Goal: Check status: Check status

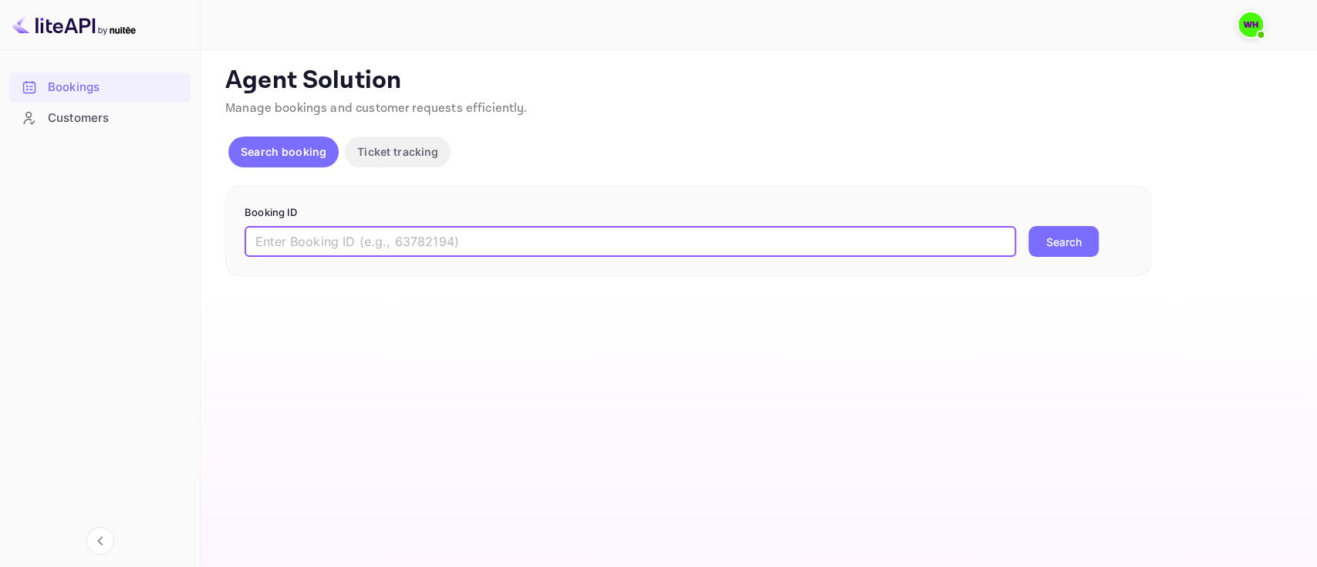
click at [630, 243] on input "text" at bounding box center [630, 241] width 771 height 31
paste input "9438009"
type input "9438009"
click at [1028, 226] on button "Search" at bounding box center [1063, 241] width 70 height 31
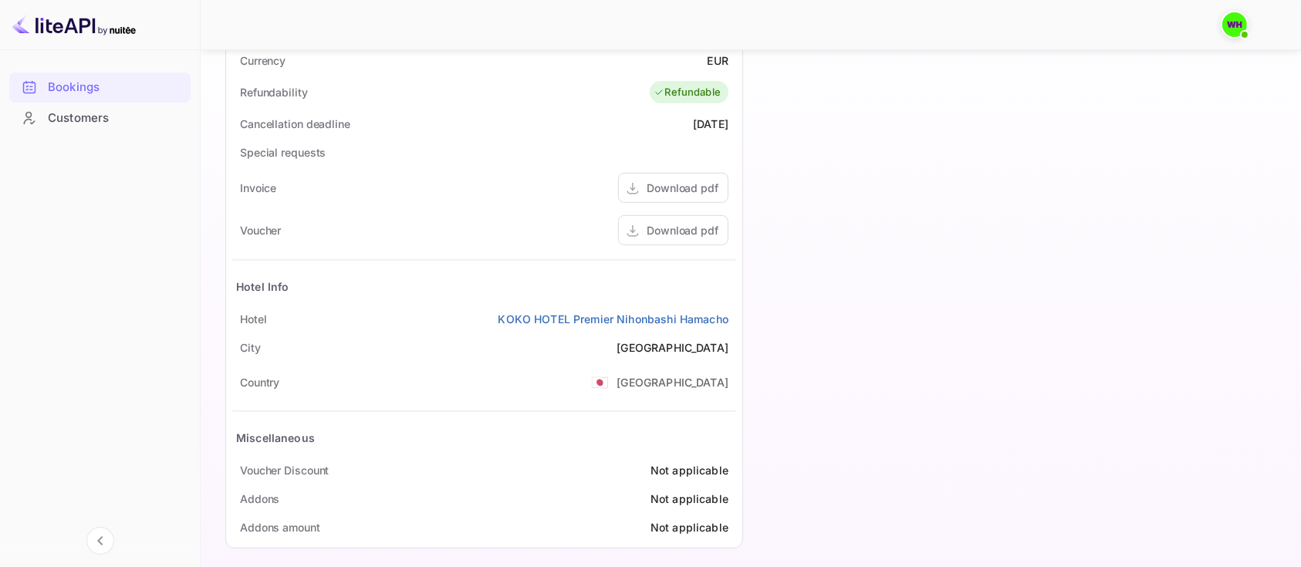
scroll to position [637, 0]
click at [657, 229] on div "Download pdf" at bounding box center [682, 229] width 72 height 16
click at [896, 194] on div "Timeline Booking confirmed # 4002061 Supplier ID: 9438009 14 Sep 2025 19:18 Mes…" at bounding box center [1008, 10] width 530 height 1096
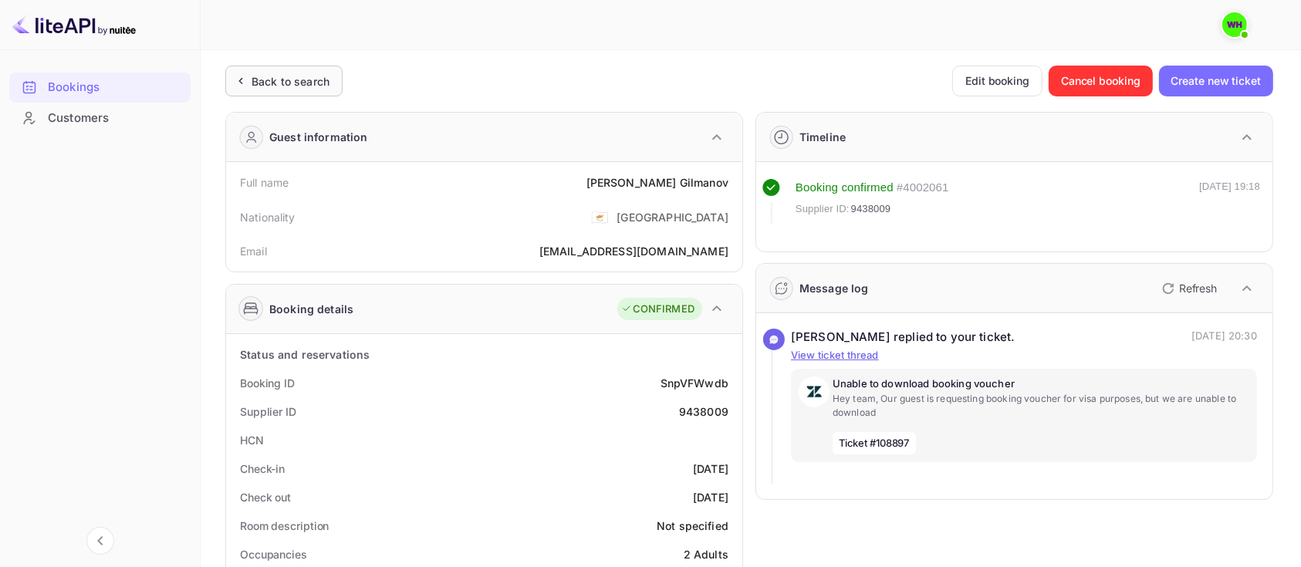
click at [258, 79] on div "Back to search" at bounding box center [291, 81] width 78 height 16
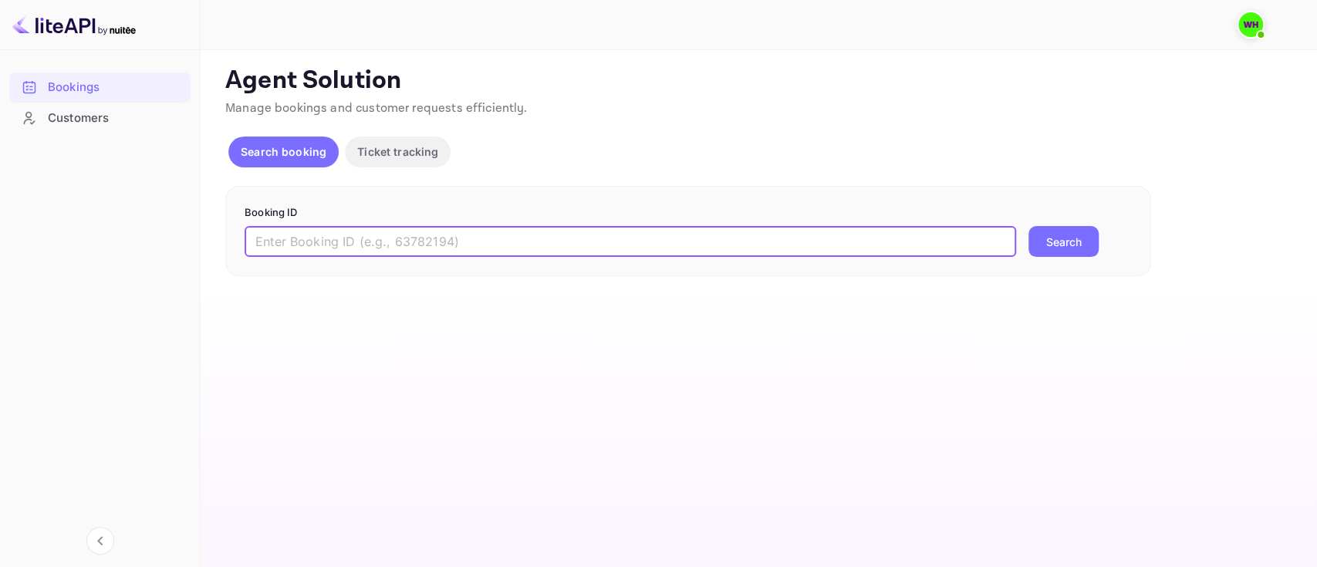
click at [423, 234] on input "text" at bounding box center [630, 241] width 771 height 31
paste input "9438009"
type input "9438009"
click at [1028, 226] on button "Search" at bounding box center [1063, 241] width 70 height 31
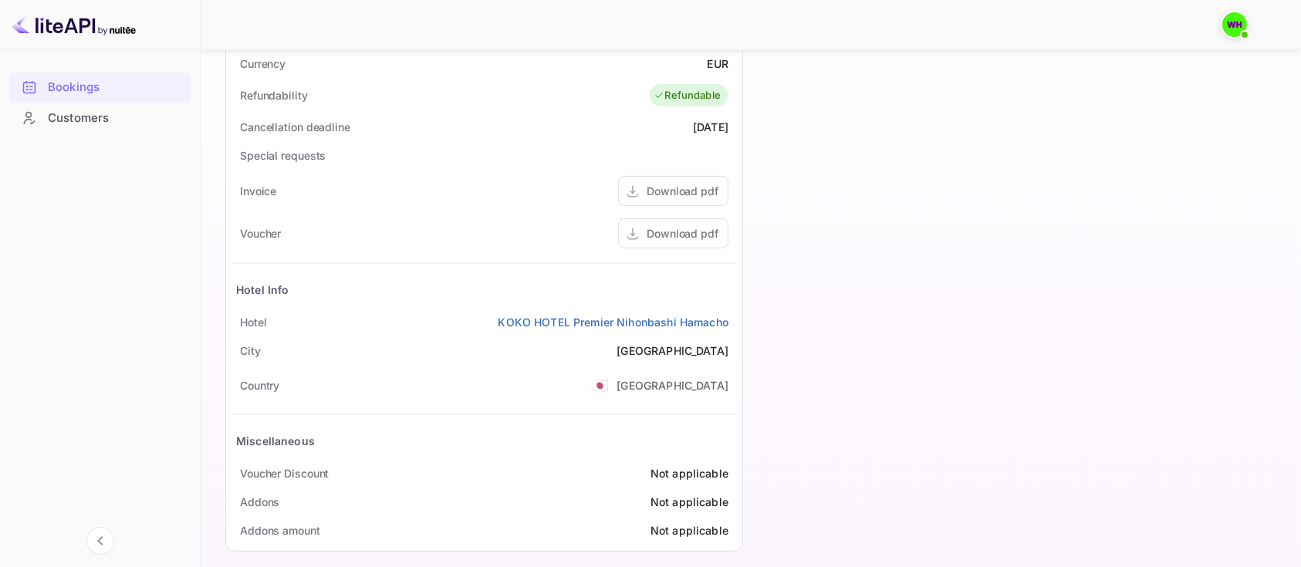
scroll to position [646, 0]
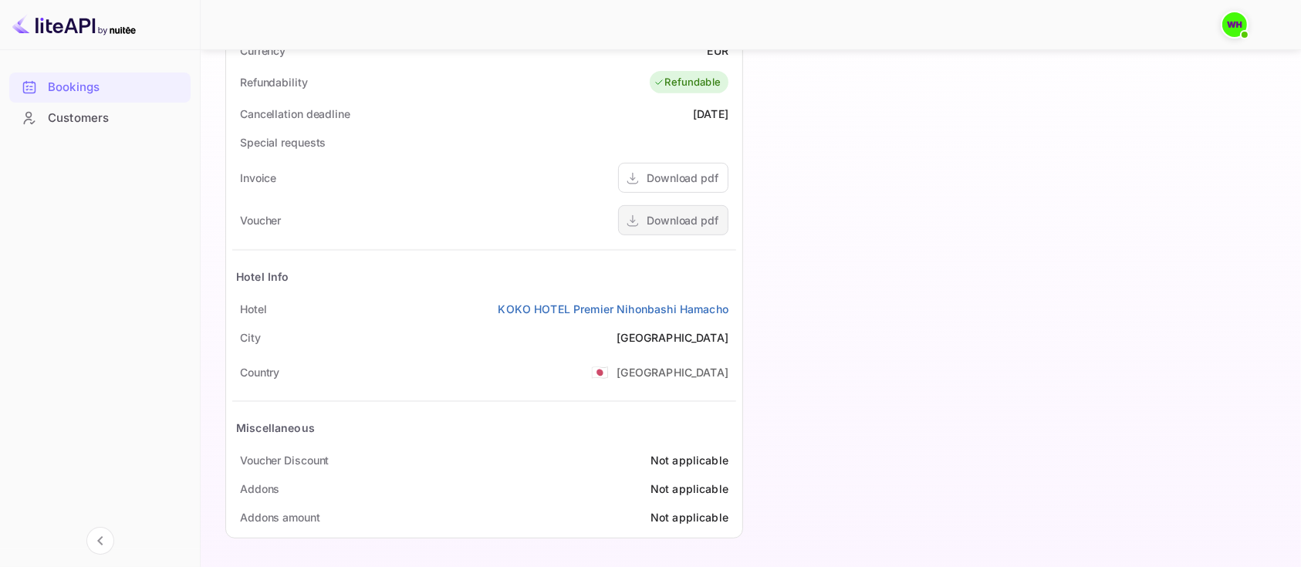
click at [650, 221] on div "Download pdf" at bounding box center [682, 220] width 72 height 16
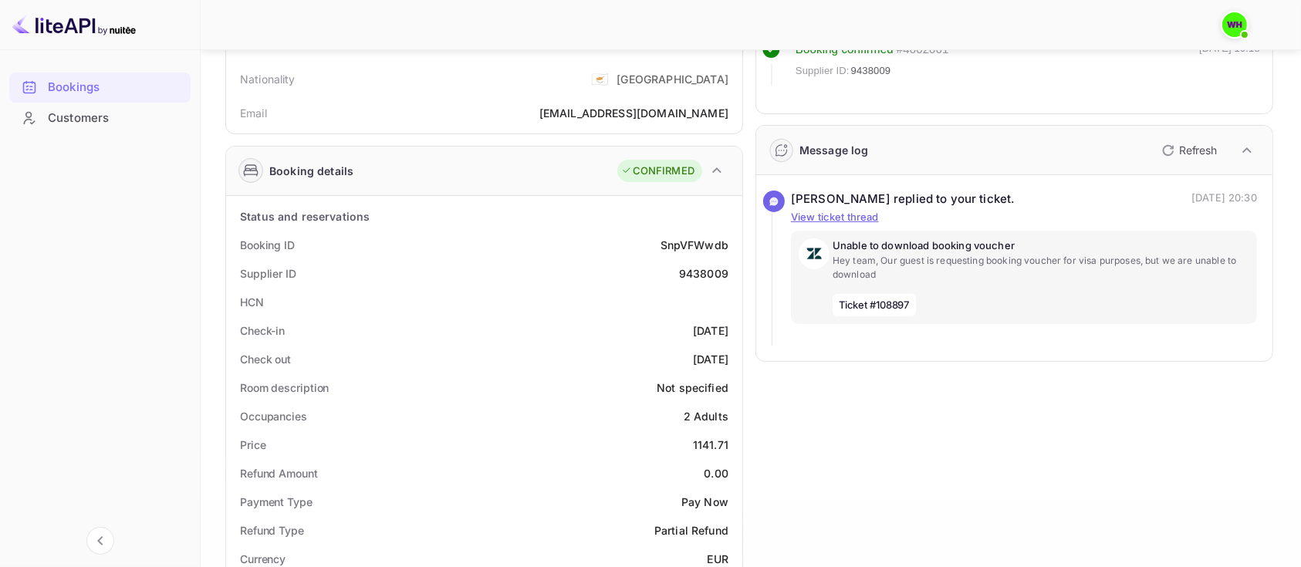
scroll to position [0, 0]
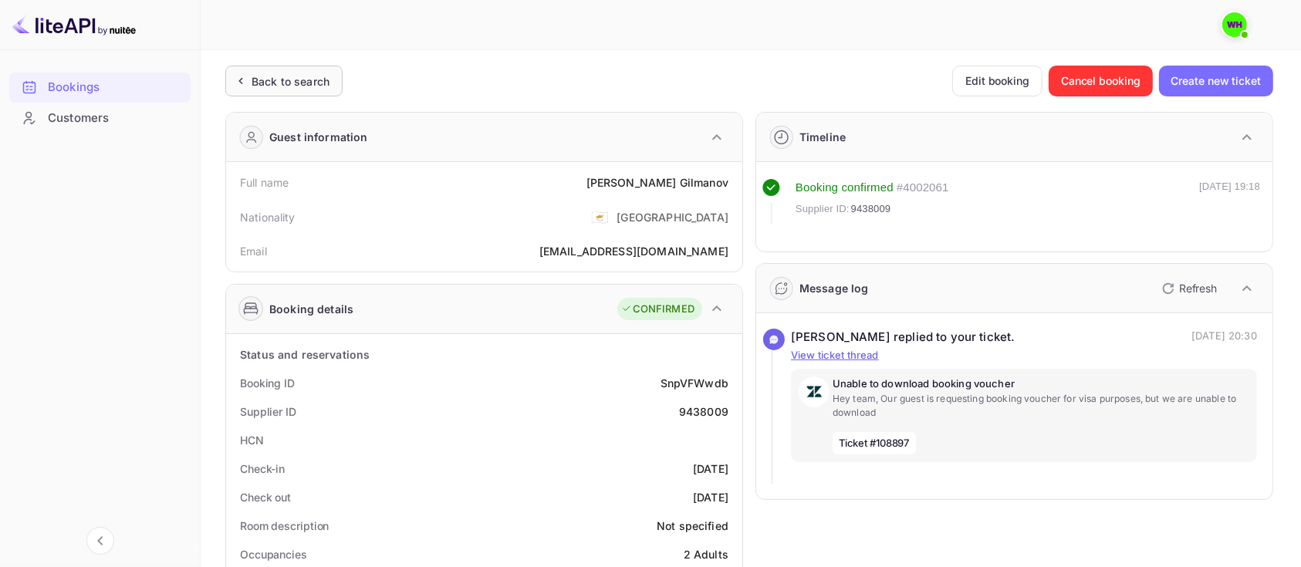
click at [248, 78] on div "Back to search" at bounding box center [280, 81] width 97 height 16
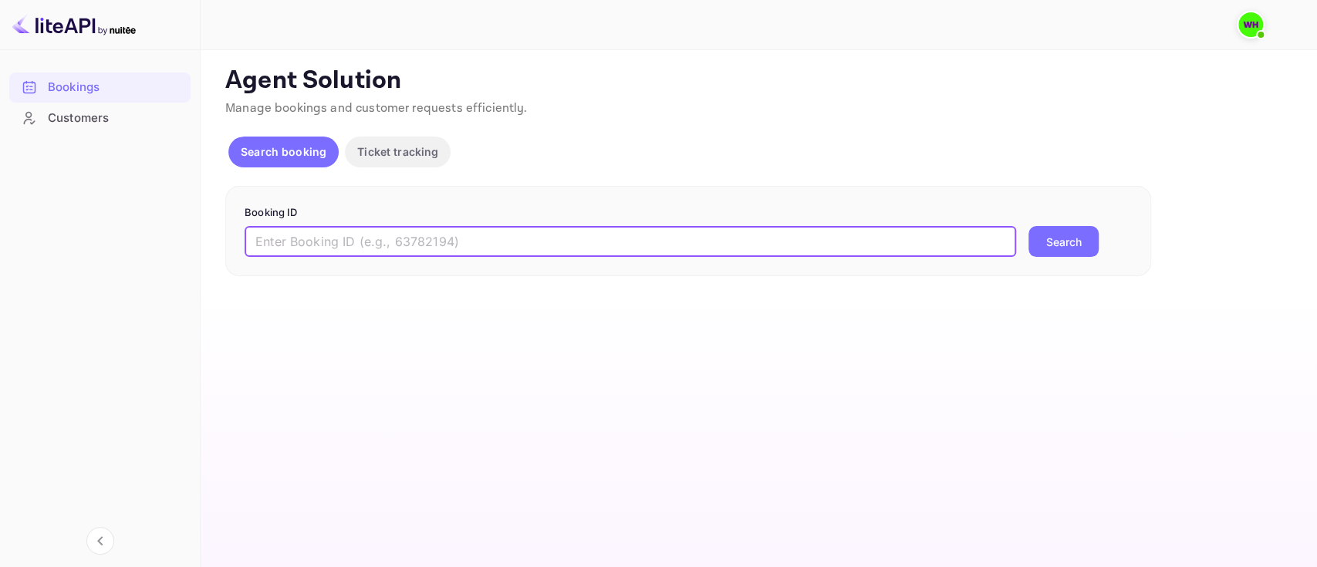
click at [464, 238] on input "text" at bounding box center [630, 241] width 771 height 31
paste input "9301376"
type input "9301376"
click at [1028, 226] on button "Search" at bounding box center [1063, 241] width 70 height 31
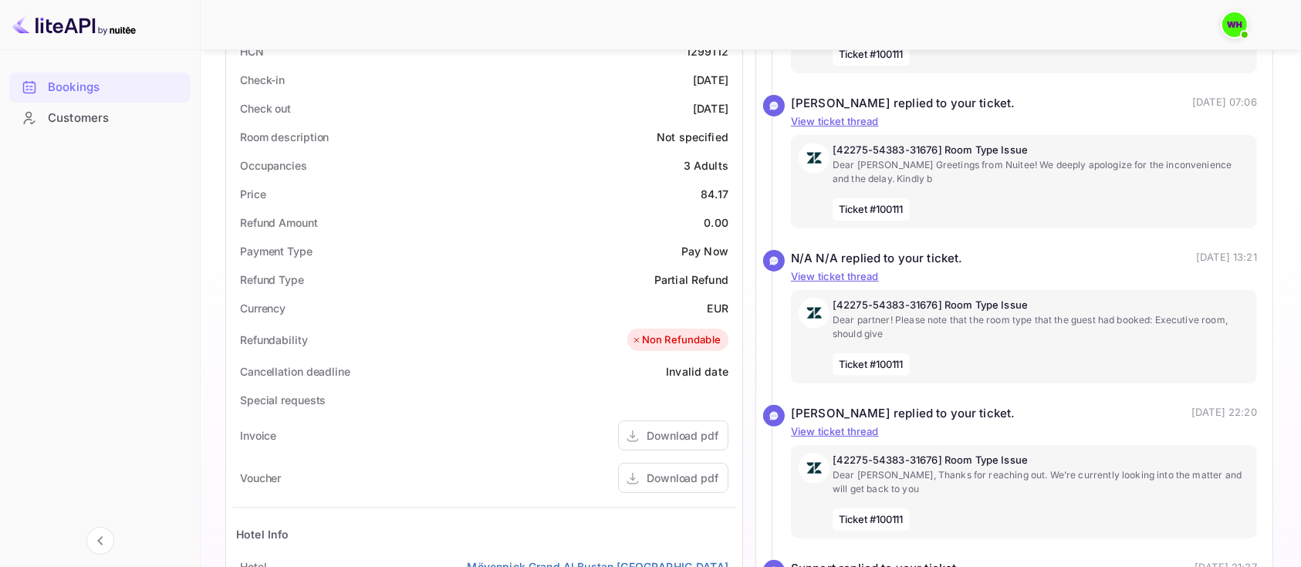
scroll to position [450, 0]
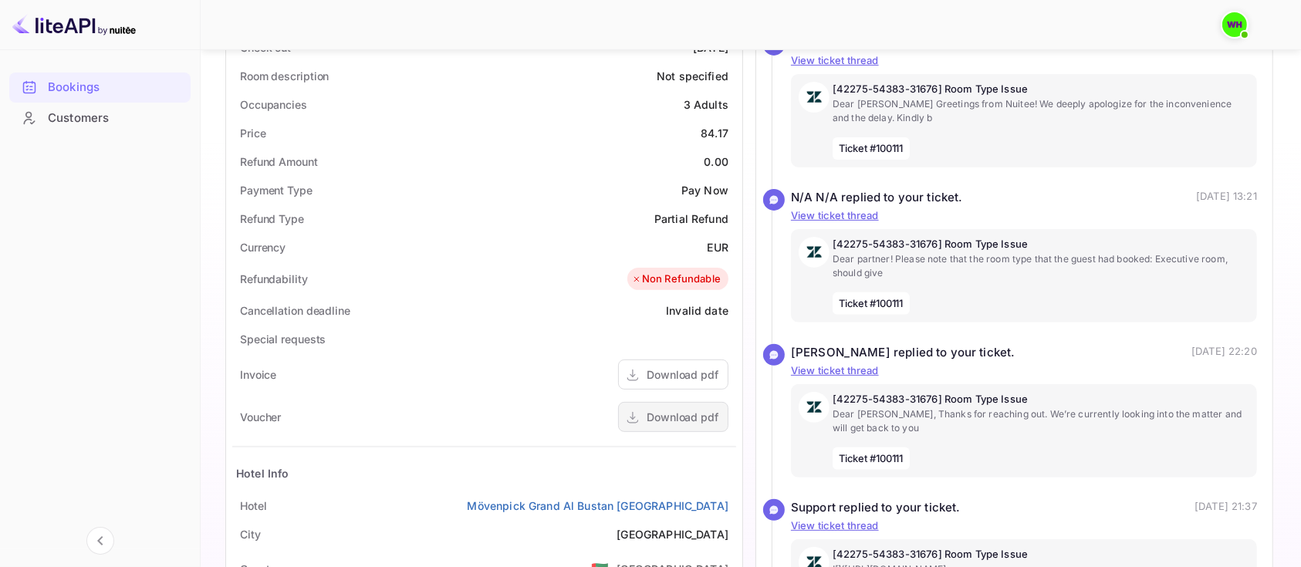
click at [684, 417] on div "Download pdf" at bounding box center [682, 417] width 72 height 16
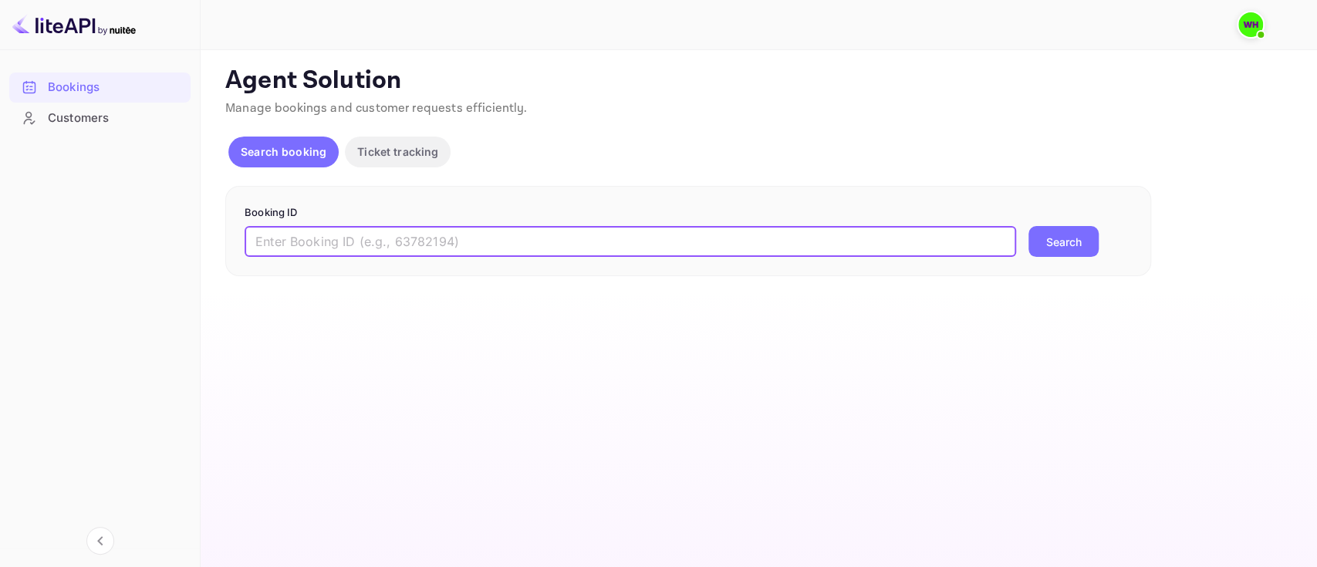
click at [478, 239] on input "text" at bounding box center [630, 241] width 771 height 31
paste input "9425010"
type input "9425010"
click at [1028, 226] on button "Search" at bounding box center [1063, 241] width 70 height 31
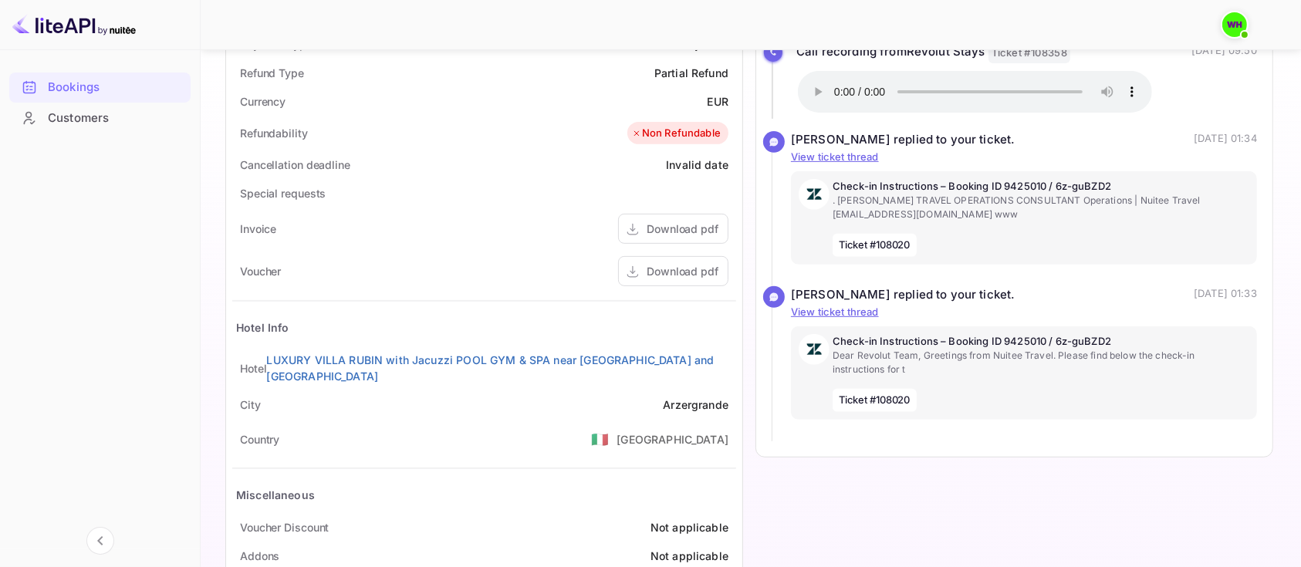
scroll to position [646, 0]
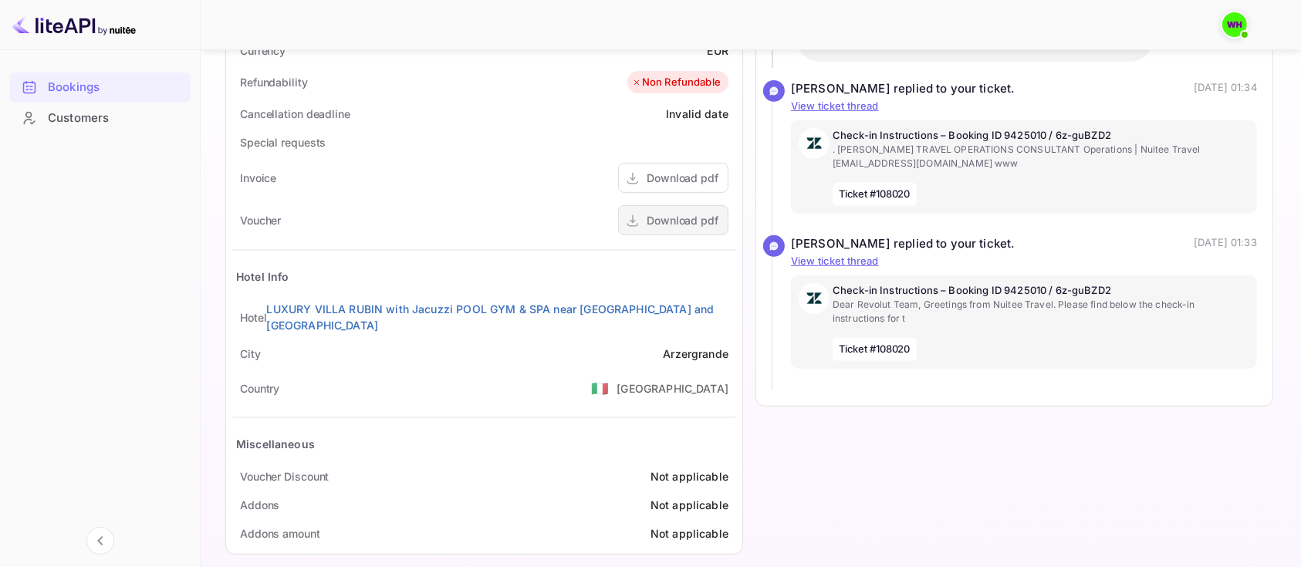
click at [676, 221] on div "Download pdf" at bounding box center [682, 220] width 72 height 16
click at [883, 481] on div "Timeline Booking confirmed # 3999086 Supplier ID: 9425010 [DATE] 20:53 Message …" at bounding box center [1008, 9] width 530 height 1112
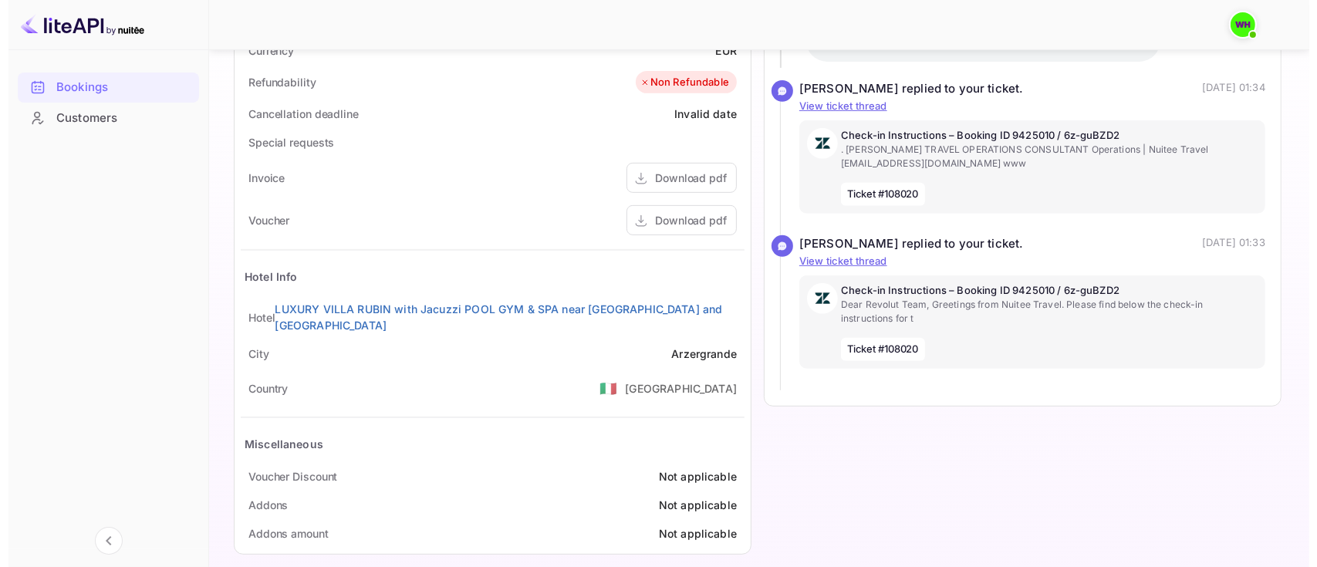
scroll to position [0, 0]
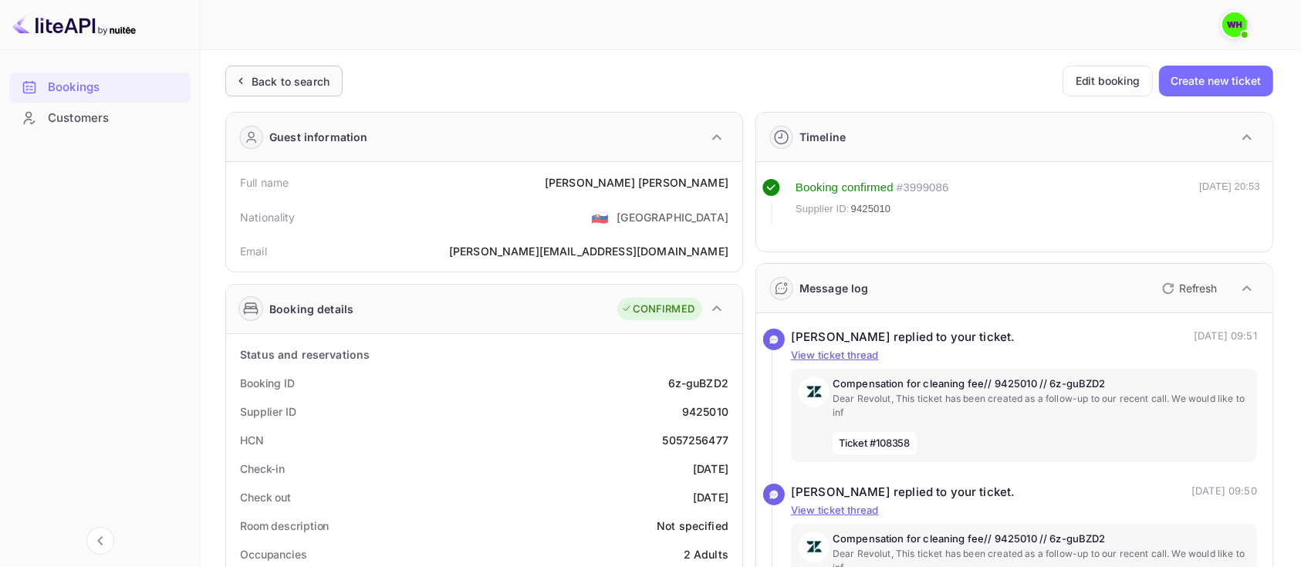
click at [242, 79] on icon at bounding box center [240, 80] width 16 height 15
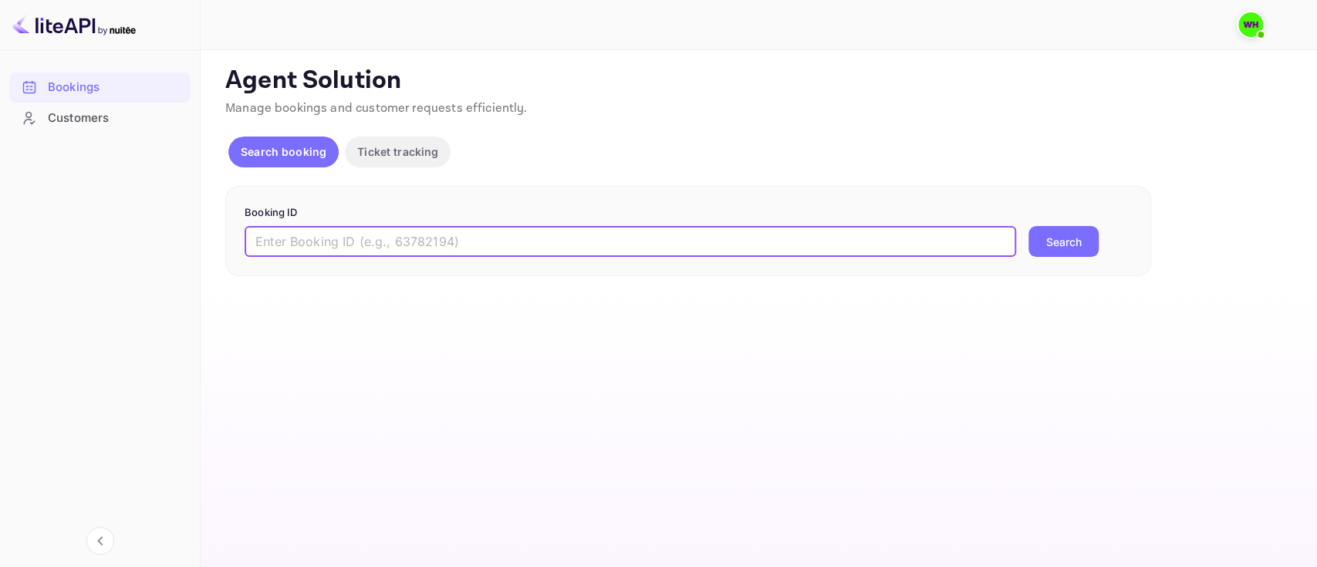
click at [335, 235] on input "text" at bounding box center [630, 241] width 771 height 31
paste input "8989101"
type input "8989101"
click at [1028, 226] on button "Search" at bounding box center [1063, 241] width 70 height 31
